Goal: Book appointment/travel/reservation

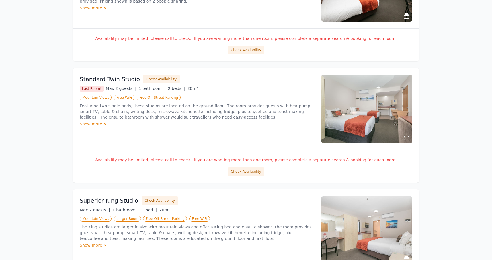
scroll to position [416, 0]
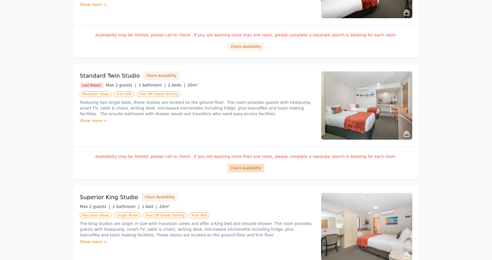
click at [252, 167] on button "Check Availability" at bounding box center [246, 168] width 36 height 9
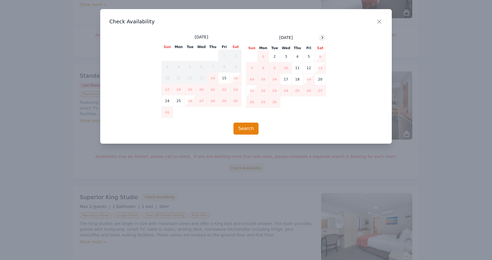
click at [323, 36] on icon at bounding box center [322, 37] width 5 height 5
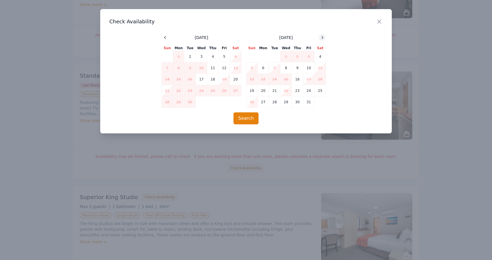
click at [323, 36] on icon at bounding box center [322, 37] width 5 height 5
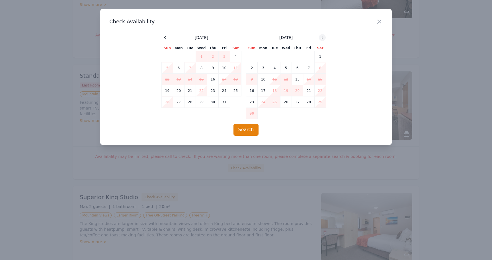
click at [323, 36] on icon at bounding box center [322, 37] width 5 height 5
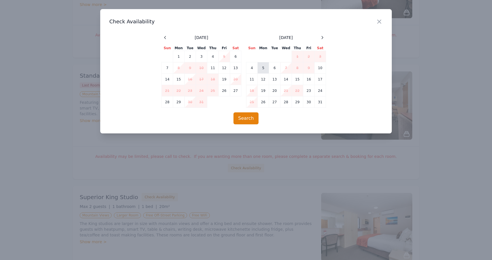
click at [264, 70] on td "5" at bounding box center [263, 67] width 11 height 11
click at [272, 69] on td "6" at bounding box center [274, 67] width 11 height 11
click at [251, 120] on button "Search" at bounding box center [246, 118] width 25 height 12
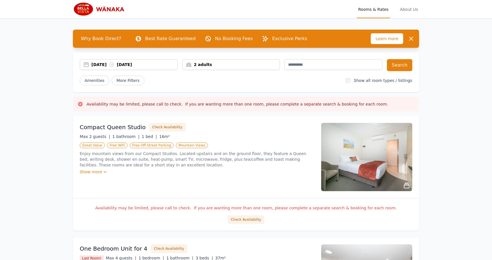
scroll to position [0, 0]
click at [157, 64] on div "[DATE] [DATE]" at bounding box center [134, 65] width 86 height 6
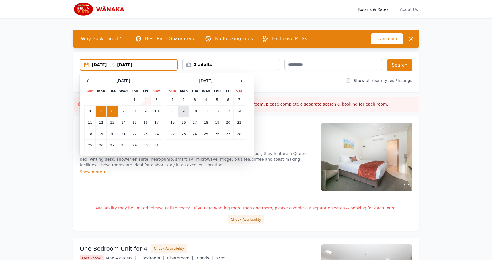
click at [186, 114] on td "9" at bounding box center [183, 111] width 11 height 11
click at [197, 110] on td "10" at bounding box center [194, 111] width 11 height 11
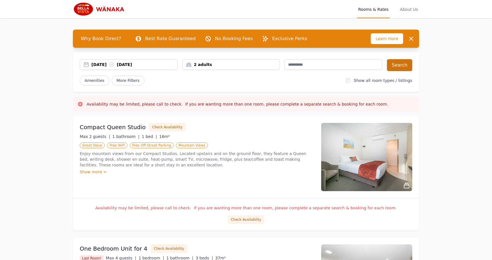
click at [401, 62] on button "Search" at bounding box center [399, 65] width 25 height 12
